Goal: Task Accomplishment & Management: Complete application form

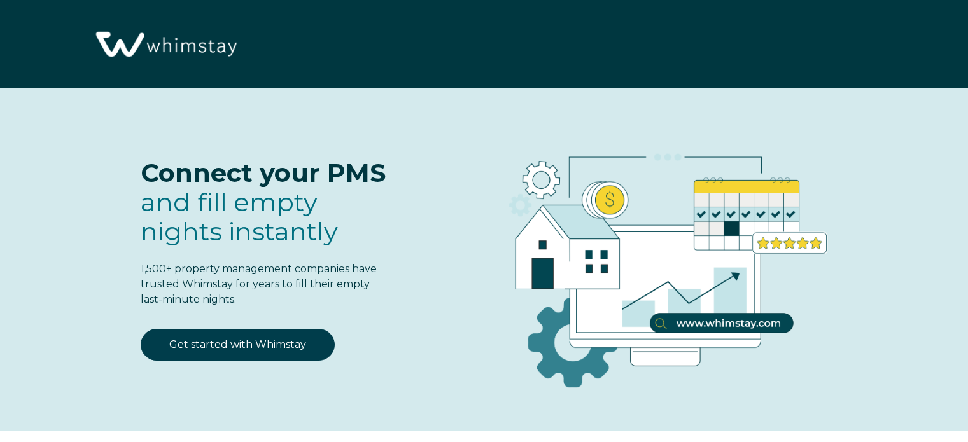
select select "US"
select select "Standard"
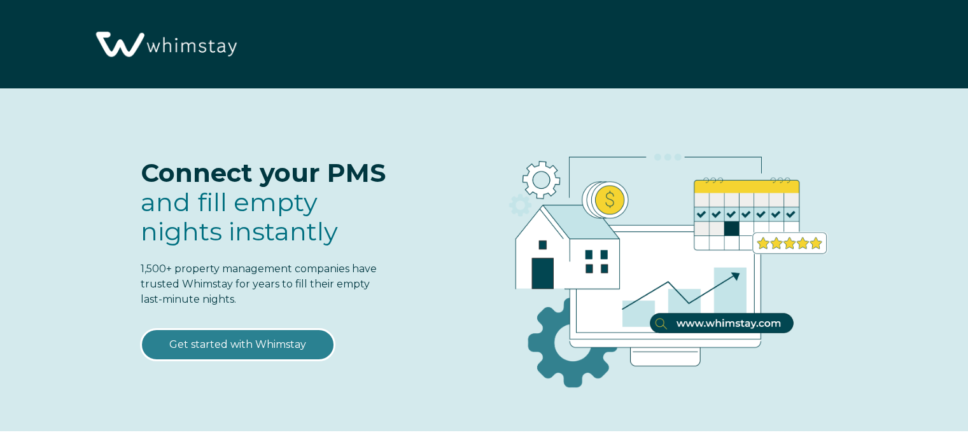
click at [257, 351] on link "Get started with Whimstay" at bounding box center [238, 345] width 194 height 32
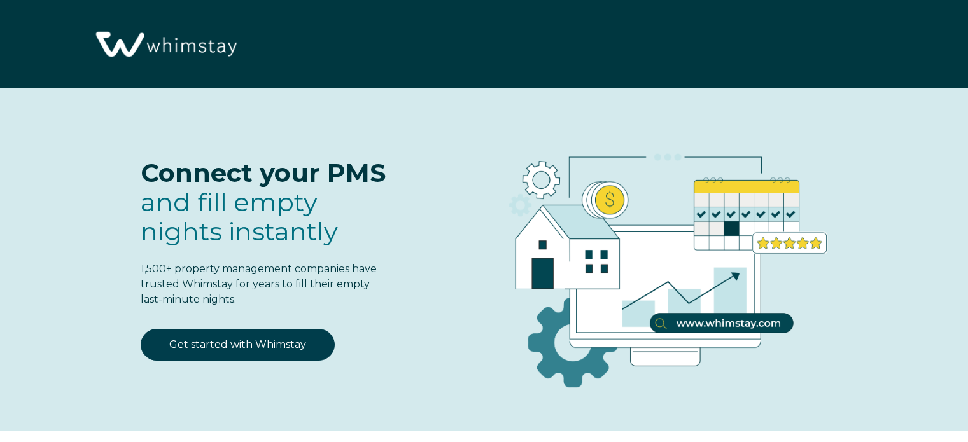
scroll to position [1573, 0]
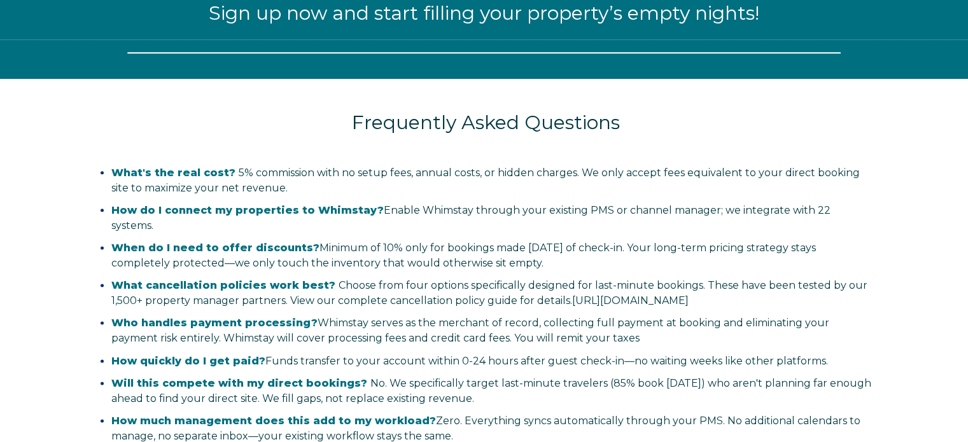
select select "US"
select select "Standard"
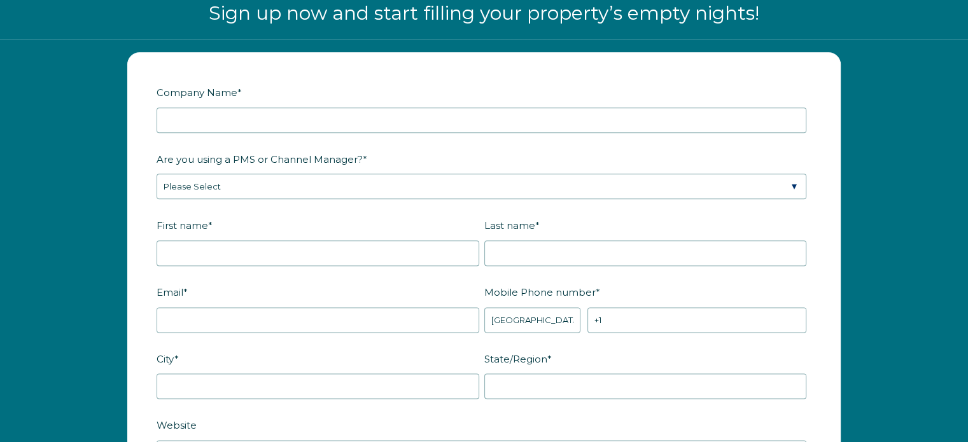
drag, startPoint x: 252, startPoint y: 97, endPoint x: 255, endPoint y: 104, distance: 8.1
click at [252, 99] on label "Company Name *" at bounding box center [484, 92] width 655 height 22
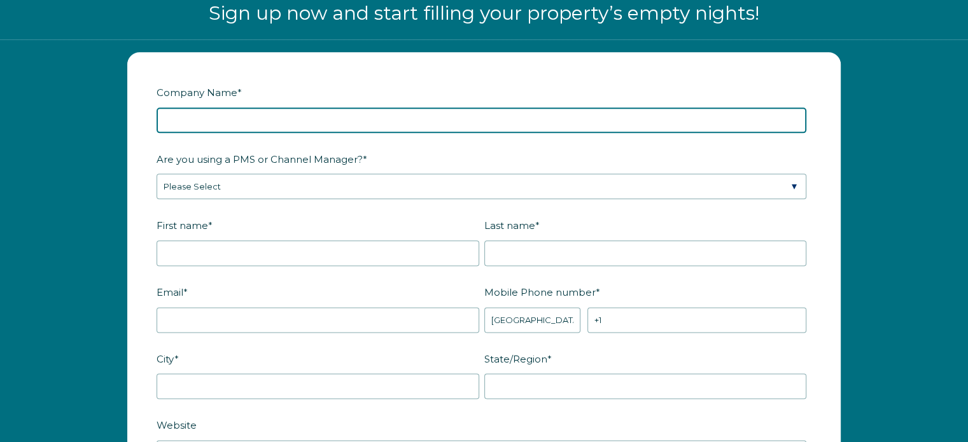
click at [252, 108] on input "Company Name *" at bounding box center [482, 120] width 650 height 25
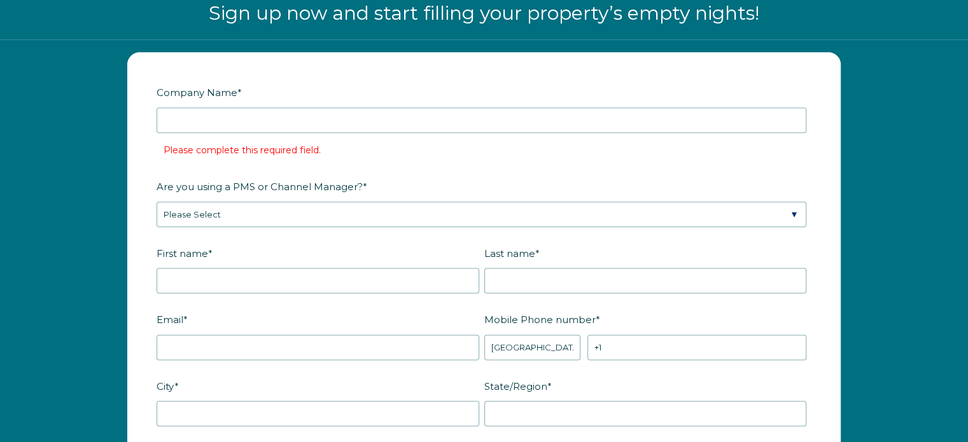
click at [255, 108] on div at bounding box center [482, 120] width 650 height 25
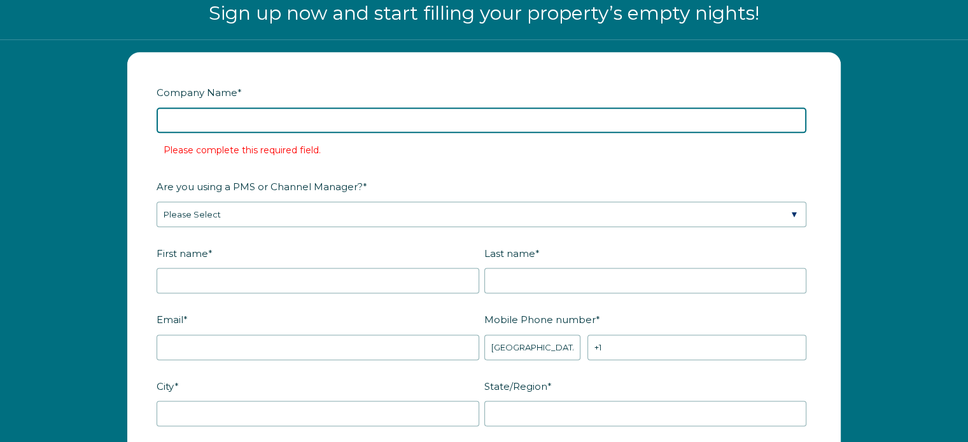
click at [471, 127] on input "Company Name *" at bounding box center [482, 120] width 650 height 25
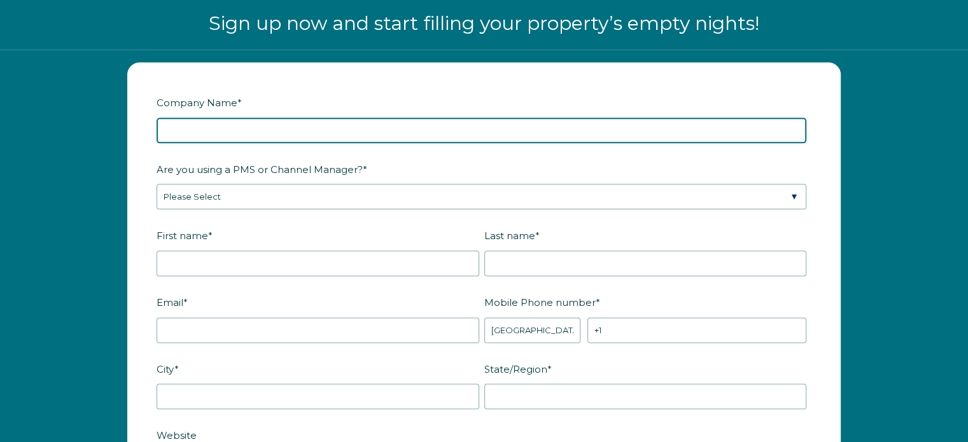
scroll to position [1382, 0]
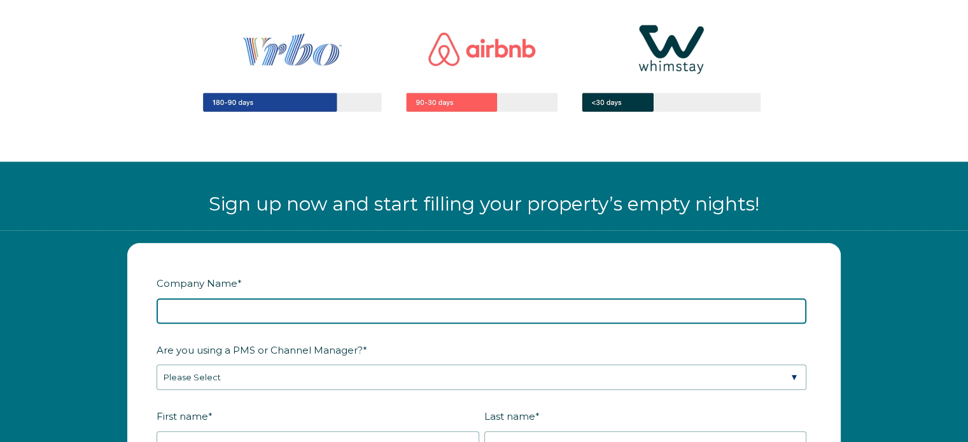
click at [302, 304] on input "Company Name *" at bounding box center [482, 311] width 650 height 25
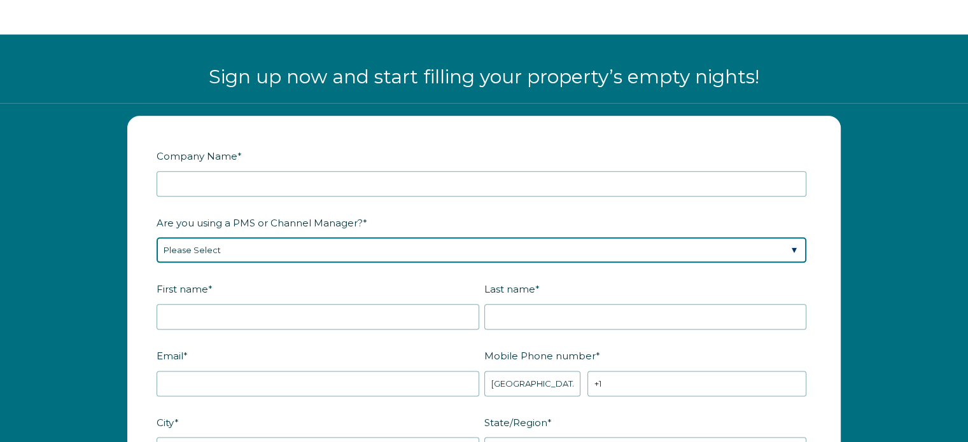
click at [307, 246] on div "Are you using a PMS or Channel Manager? * Please Select Barefoot BookingPal Boo…" at bounding box center [484, 238] width 655 height 52
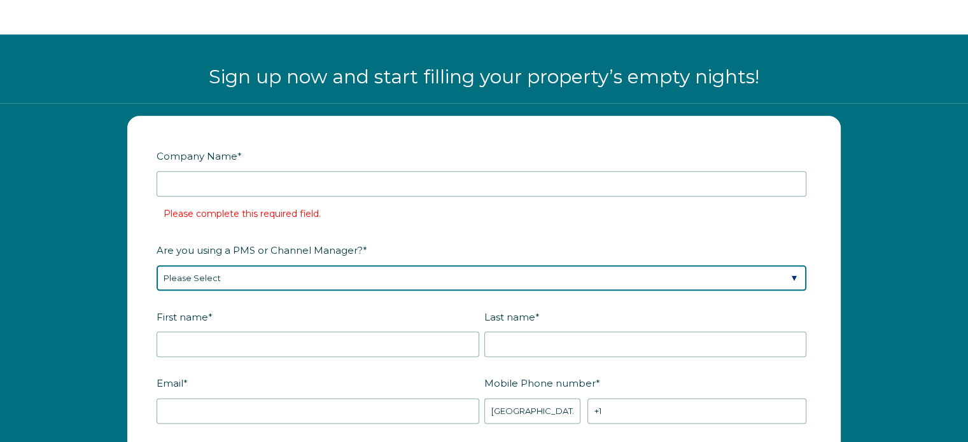
select select "Not Listed"
click at [157, 265] on select "Please Select Barefoot BookingPal Boost Brightside CiiRUS Escapia Guesty Hostaw…" at bounding box center [482, 277] width 650 height 25
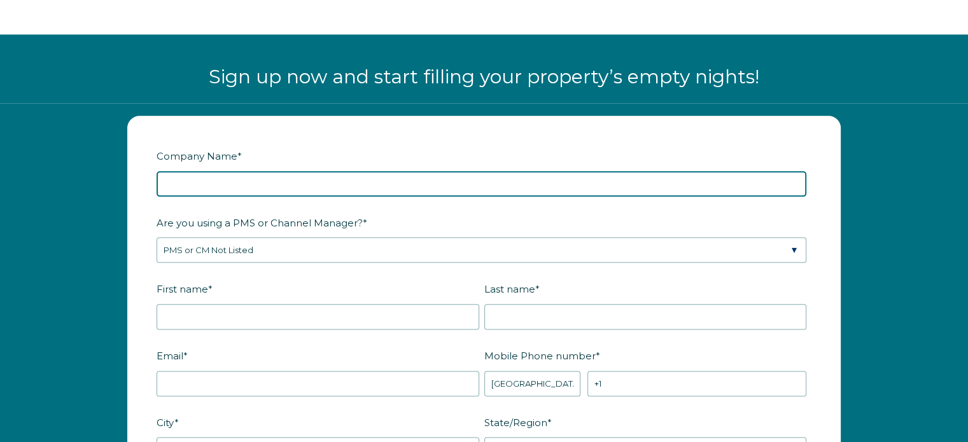
click at [257, 191] on input "Company Name *" at bounding box center [482, 183] width 650 height 25
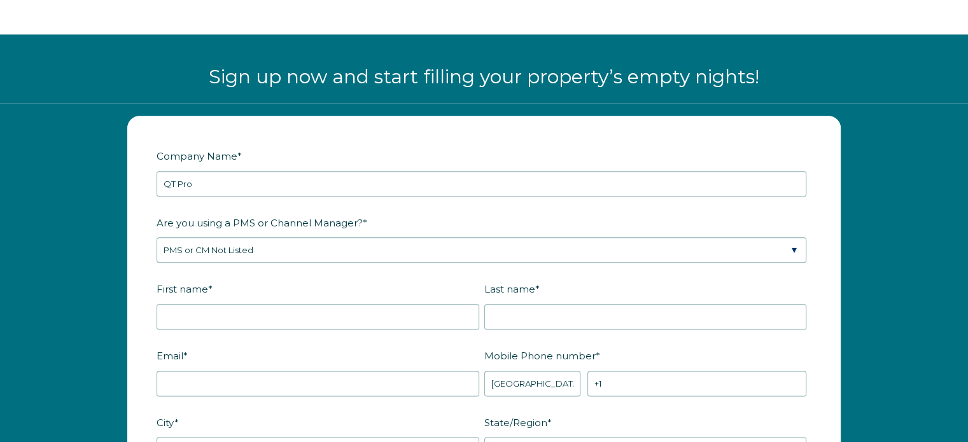
click at [303, 165] on div "Company Name * QT Pro" at bounding box center [484, 171] width 655 height 52
click at [313, 157] on label "Company Name *" at bounding box center [484, 156] width 655 height 22
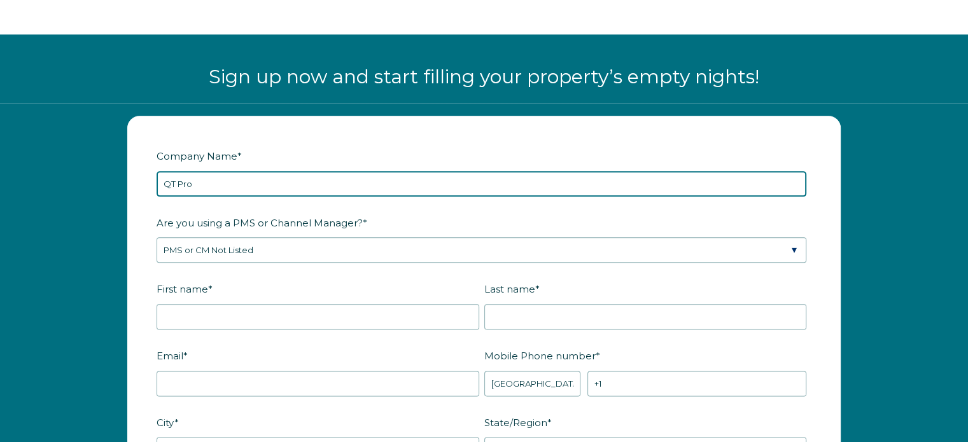
click at [313, 171] on input "QT Pro" at bounding box center [482, 183] width 650 height 25
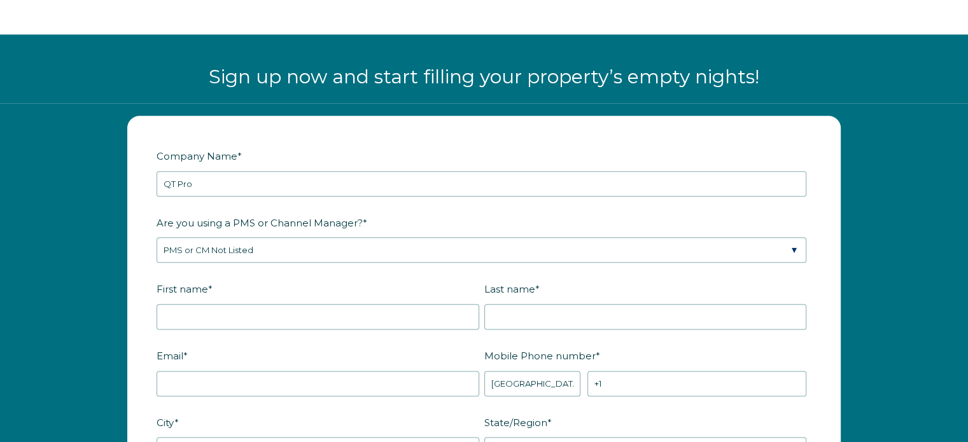
click at [285, 198] on fieldset "Company Name * QT Pro" at bounding box center [484, 178] width 655 height 67
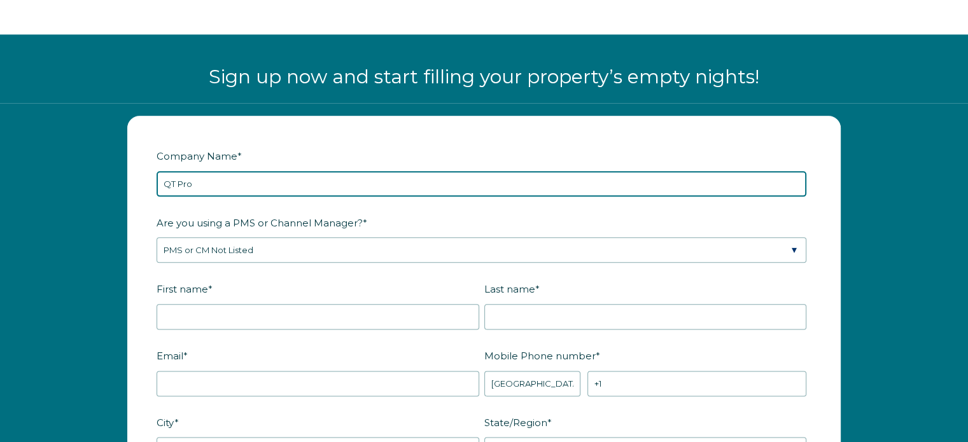
click at [295, 183] on input "QT Pro" at bounding box center [482, 183] width 650 height 25
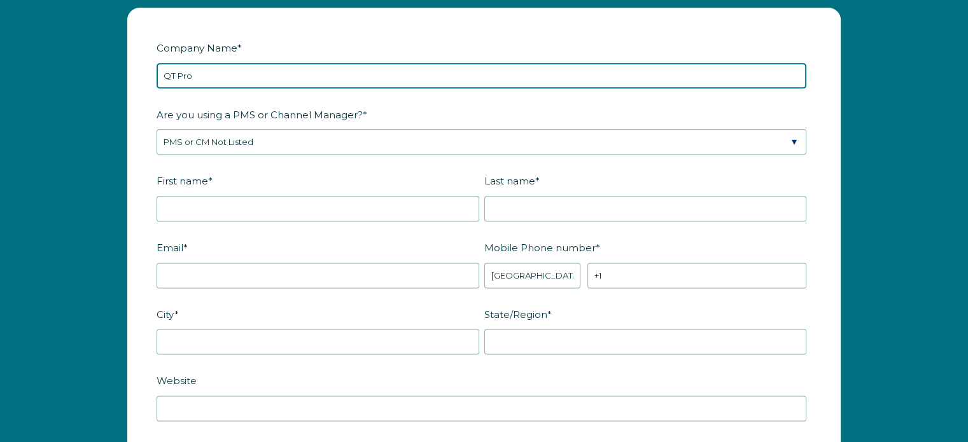
scroll to position [1446, 0]
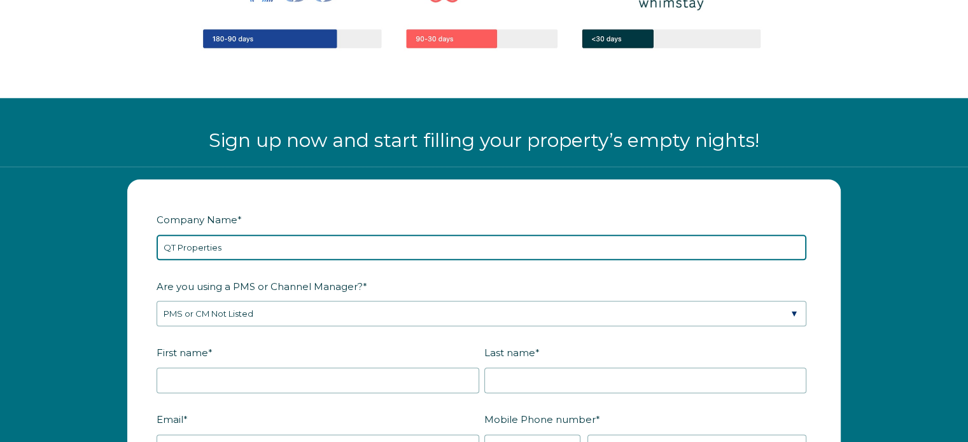
type input "QT Properties"
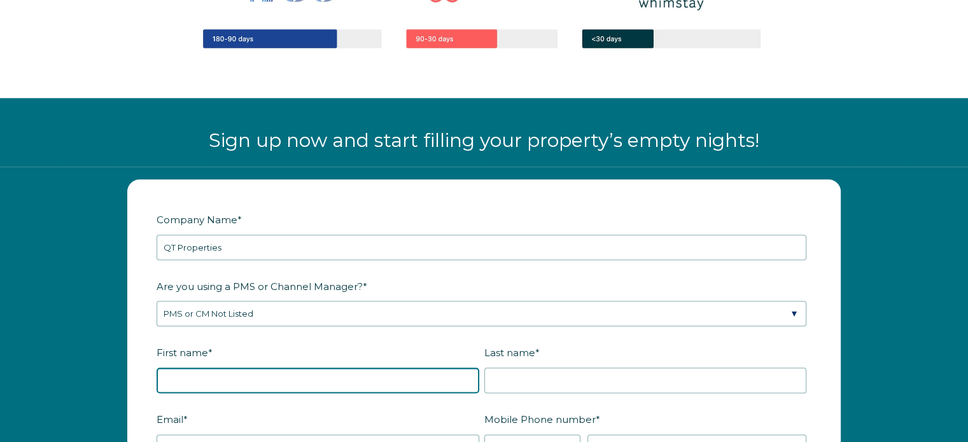
scroll to position [1637, 0]
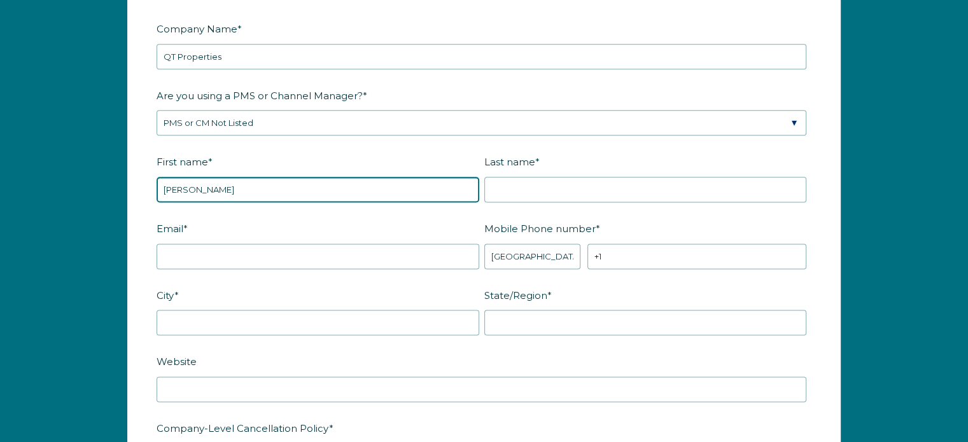
type input "Tracy"
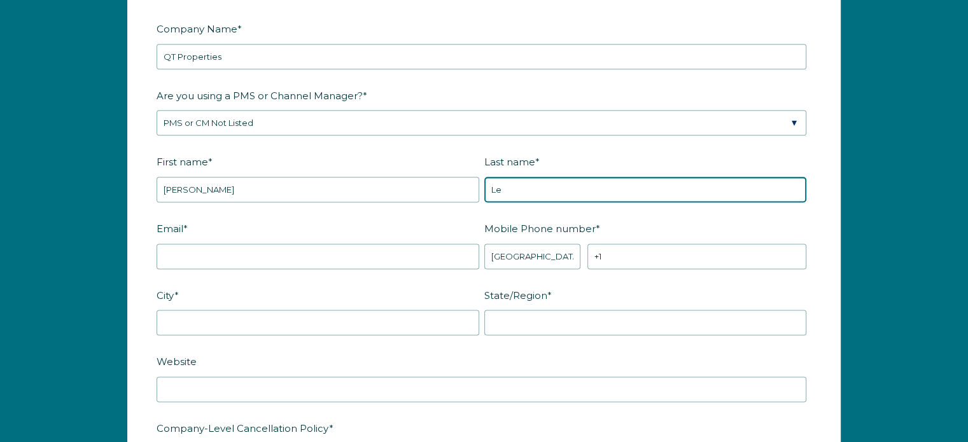
type input "Le"
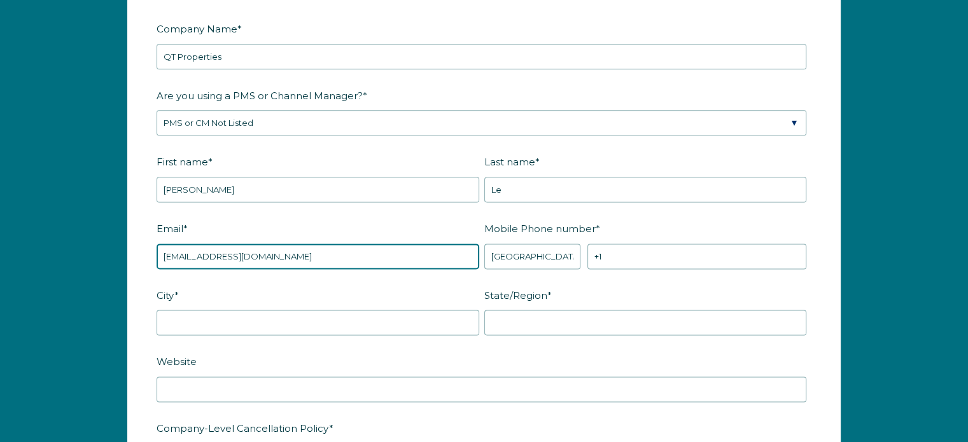
type input "letracytt@gmail.com"
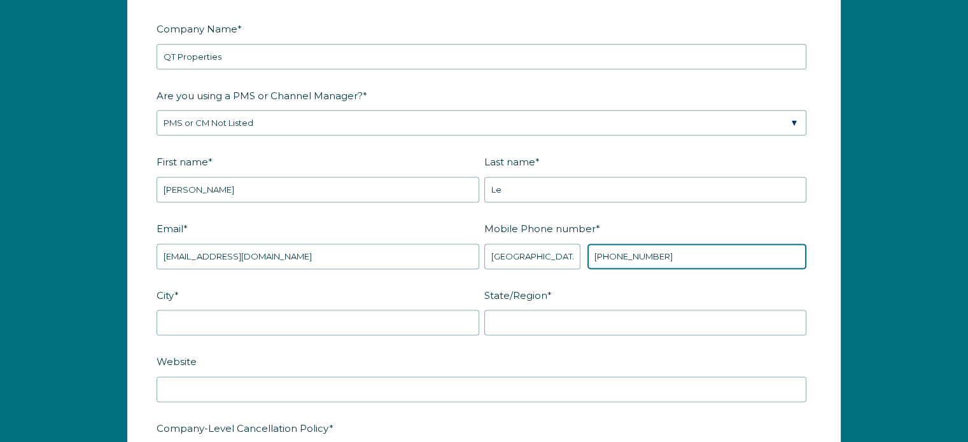
type input "+1 2068545566"
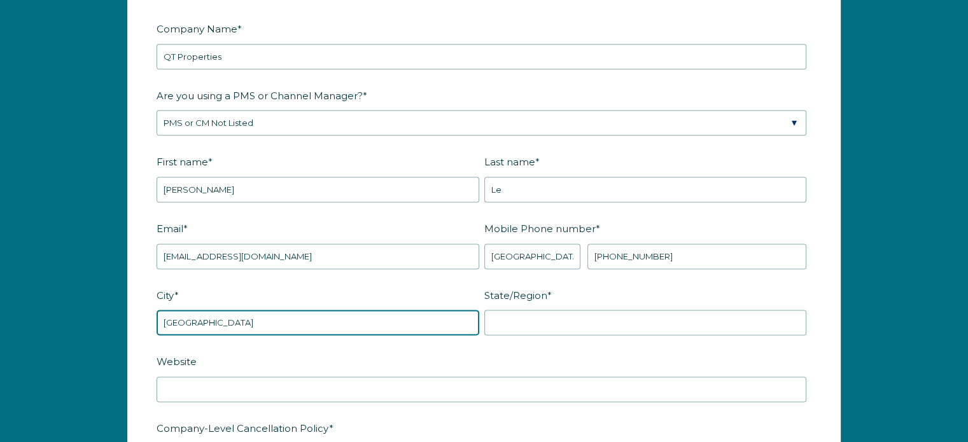
type input "Seattle"
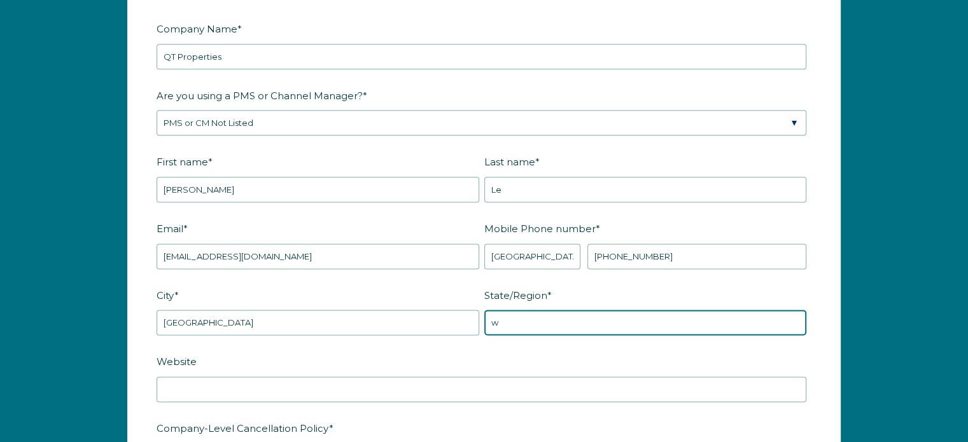
type input "w"
type input "WA"
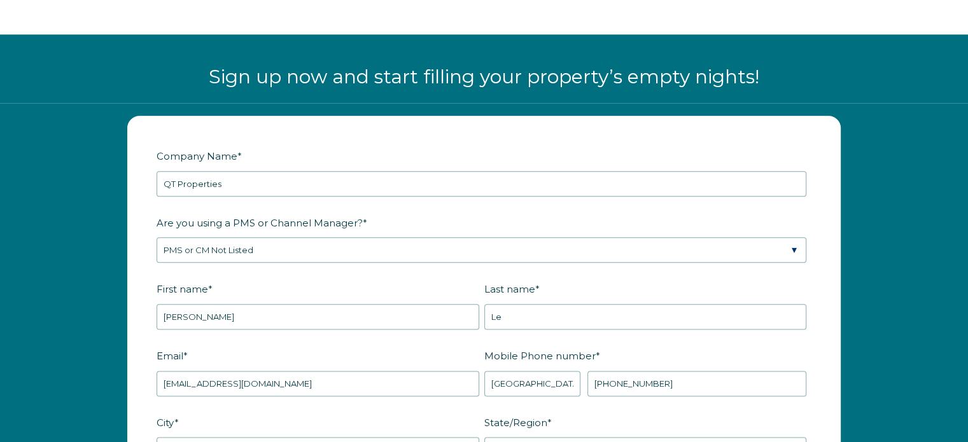
scroll to position [1510, 0]
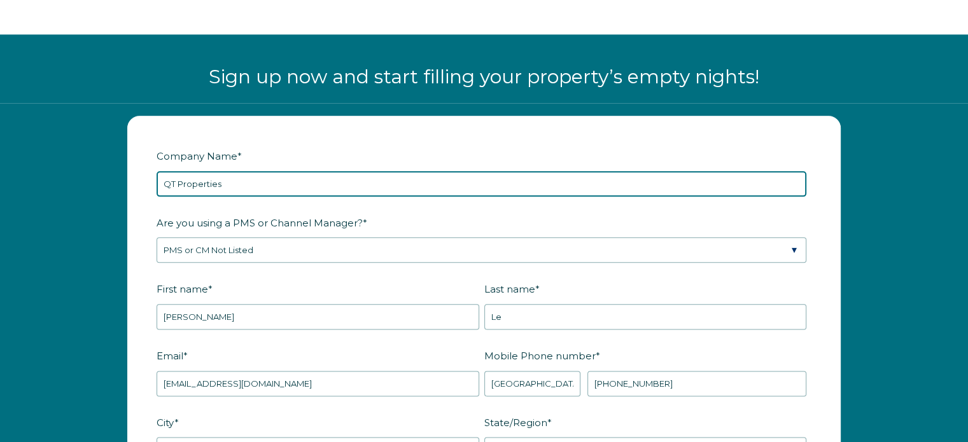
click at [236, 171] on input "QT Properties" at bounding box center [482, 183] width 650 height 25
click at [235, 175] on input "QT Properties" at bounding box center [482, 183] width 650 height 25
drag, startPoint x: 234, startPoint y: 180, endPoint x: 173, endPoint y: 183, distance: 61.2
click at [173, 183] on input "QT Properties" at bounding box center [482, 183] width 650 height 25
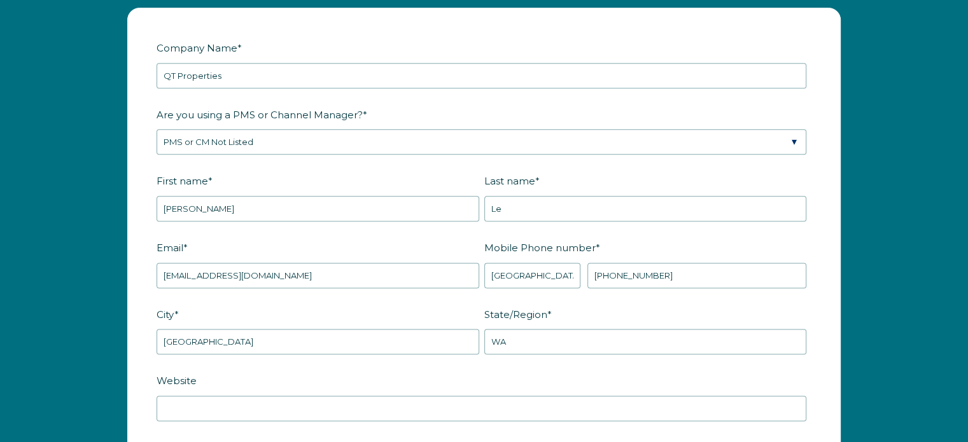
scroll to position [1701, 0]
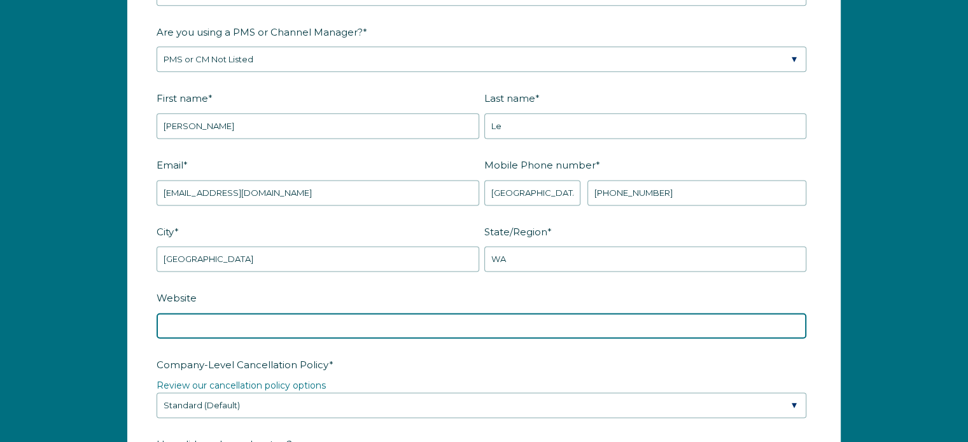
click at [267, 318] on input "Website" at bounding box center [482, 325] width 650 height 25
paste input "https://qtinvestments.directstays.com/"
type input "https://qtinvestments.directstays.com/"
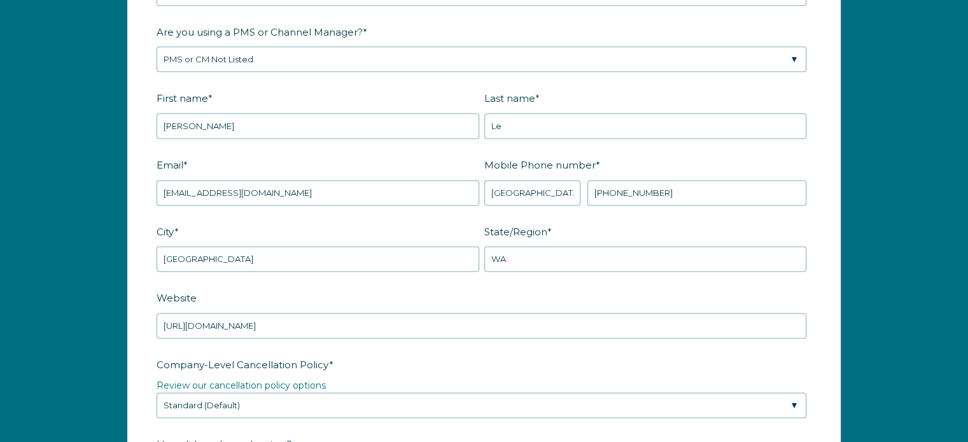
click at [102, 302] on div "Company Name * QT Properties Are you using a PMS or Channel Manager? * Please S…" at bounding box center [484, 402] width 968 height 981
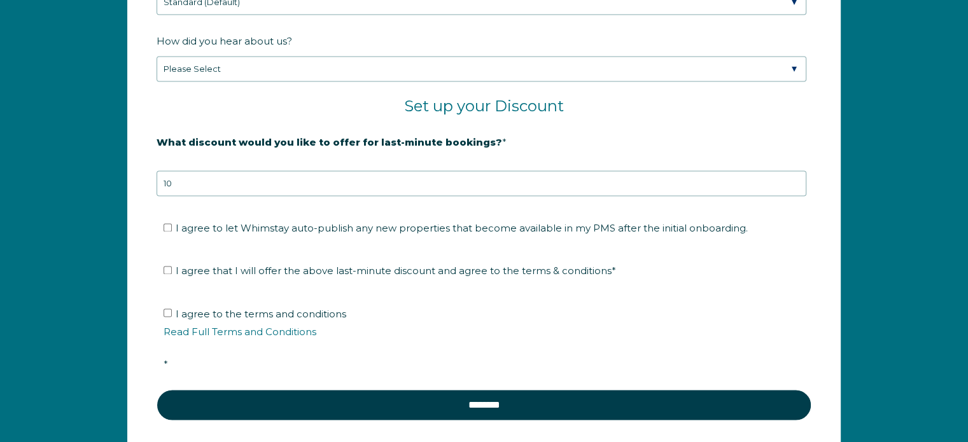
scroll to position [2083, 0]
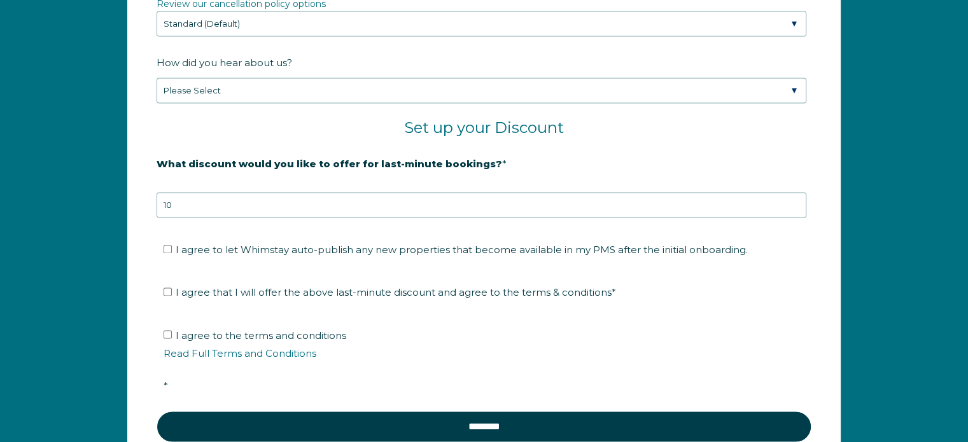
click at [326, 218] on fieldset "What discount would you like to offer for last-minute bookings? * 20% is recomm…" at bounding box center [484, 193] width 655 height 80
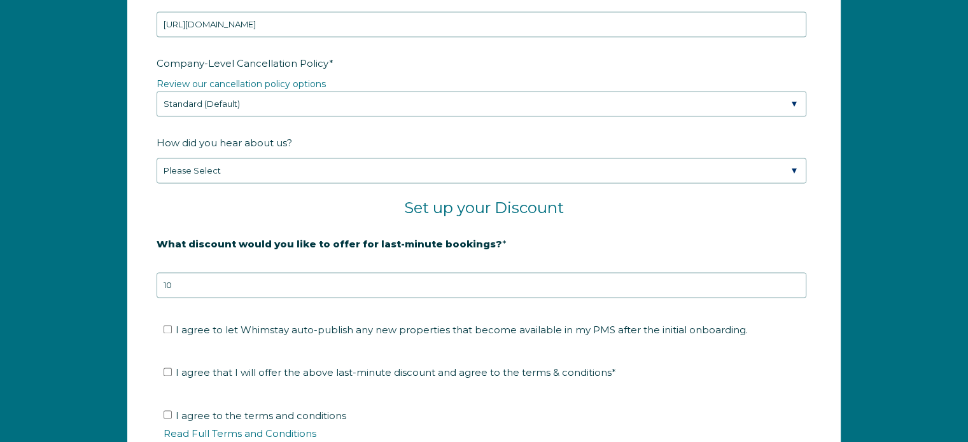
scroll to position [1892, 0]
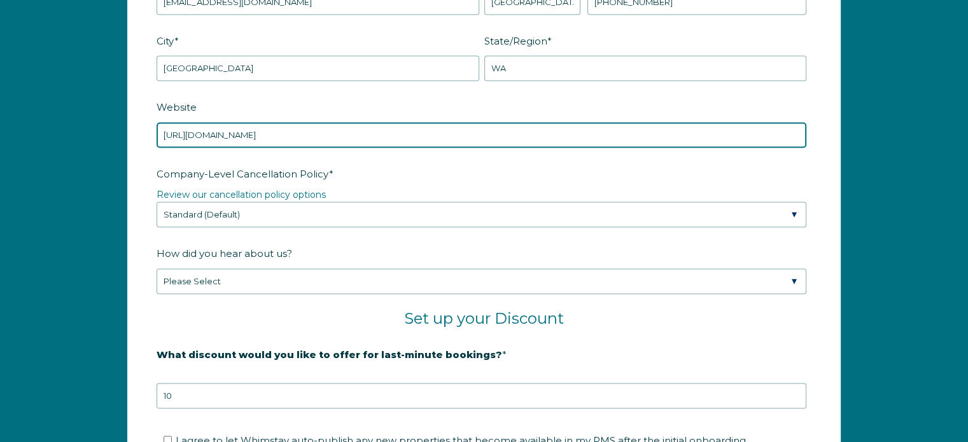
click at [242, 134] on input "https://qtinvestments.directstays.com/" at bounding box center [482, 134] width 650 height 25
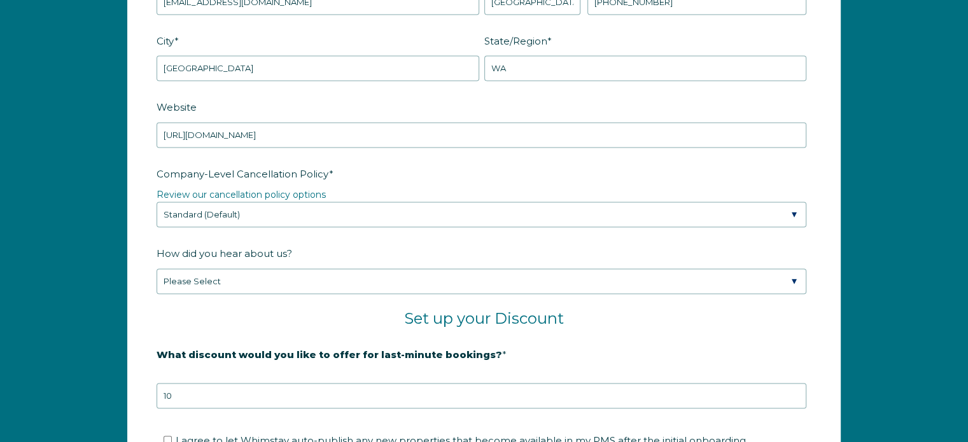
click at [884, 203] on div "Company Name * QT Properties Are you using a PMS or Channel Manager? * Please S…" at bounding box center [484, 211] width 968 height 981
